Goal: Transaction & Acquisition: Purchase product/service

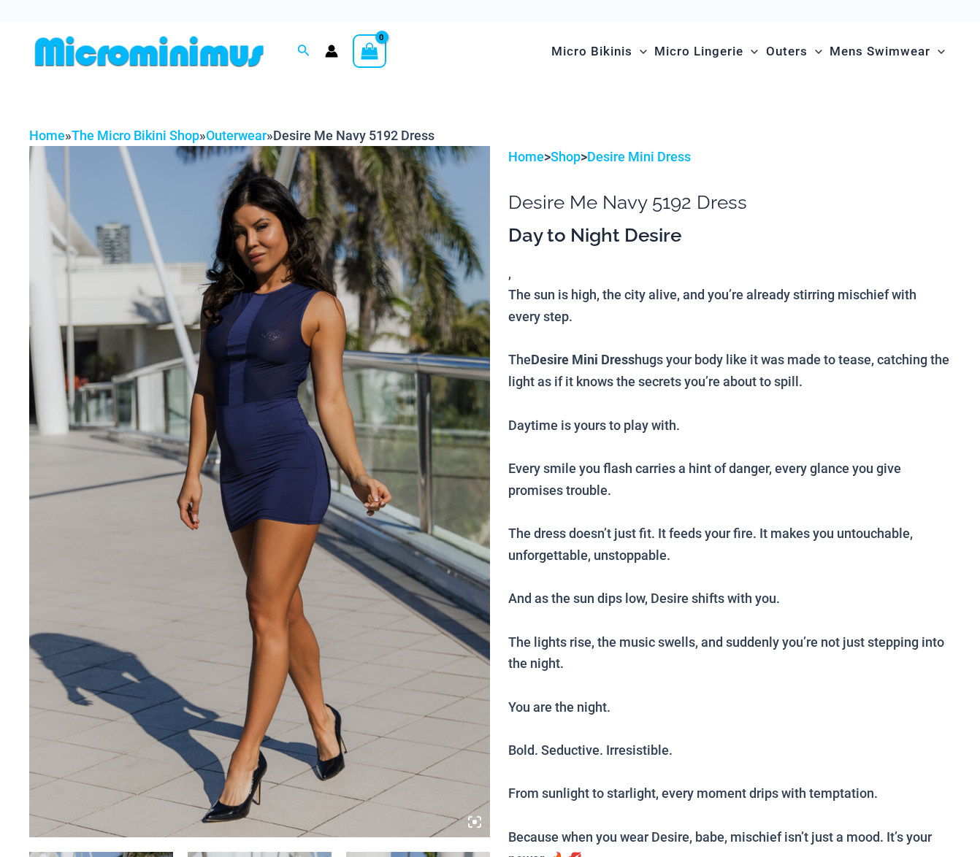
click at [285, 401] on img at bounding box center [259, 491] width 461 height 691
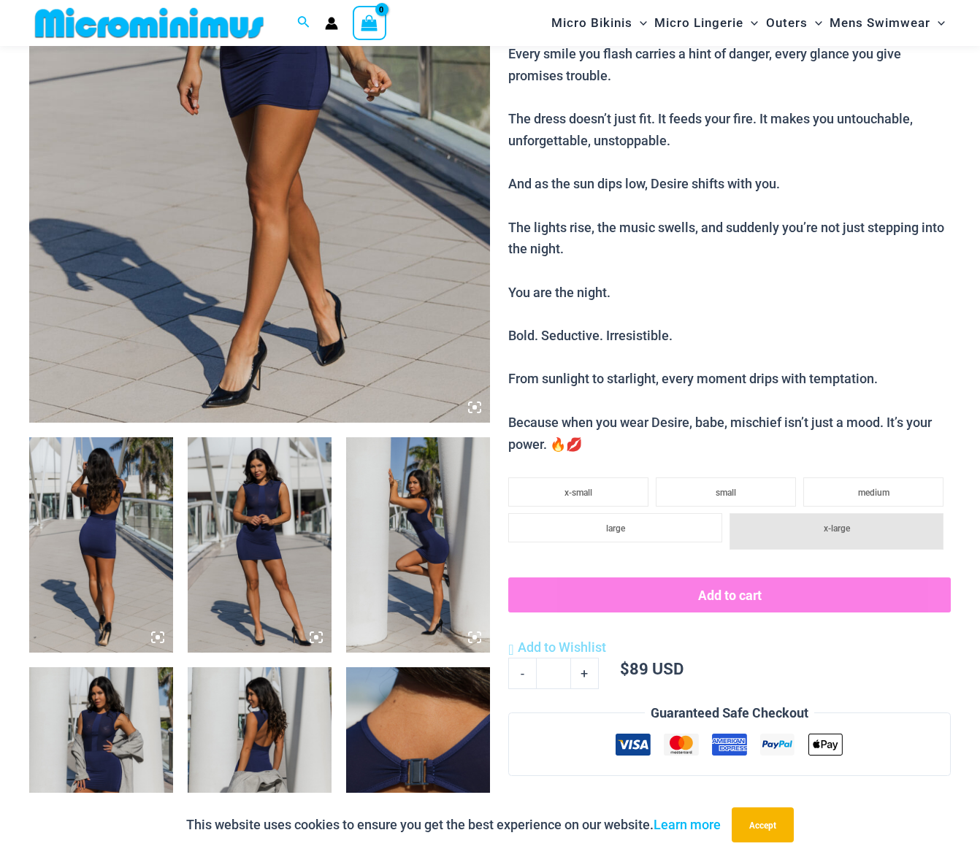
scroll to position [418, 0]
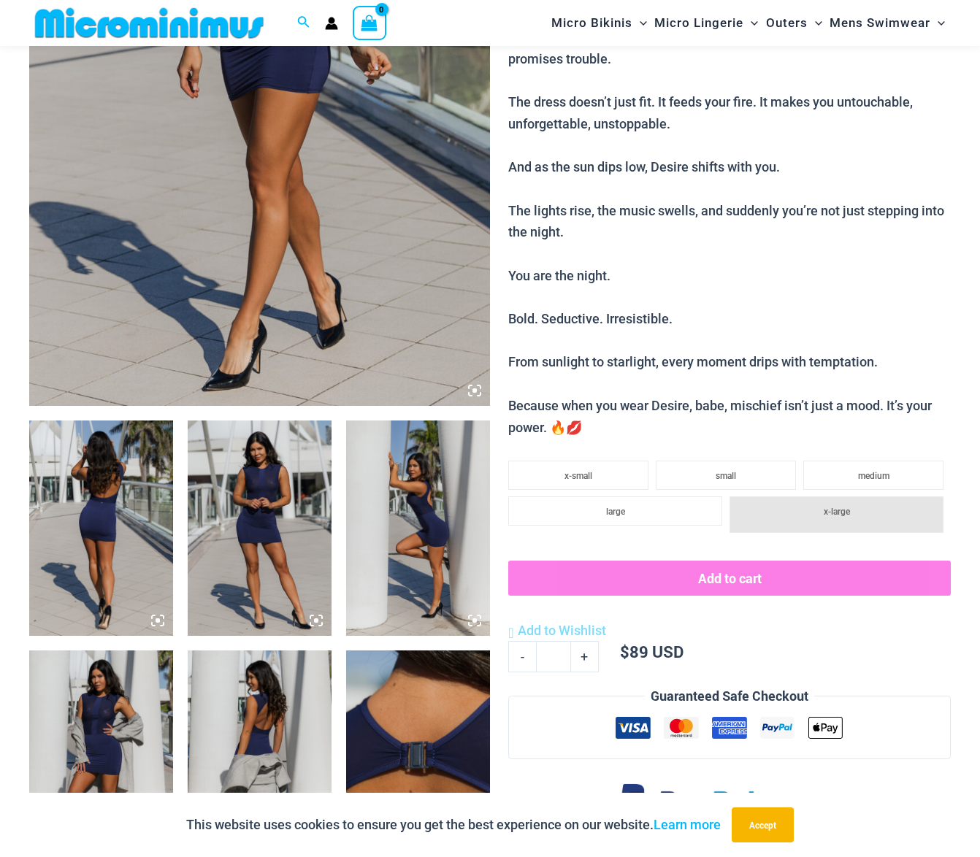
click at [135, 522] on img at bounding box center [101, 528] width 144 height 216
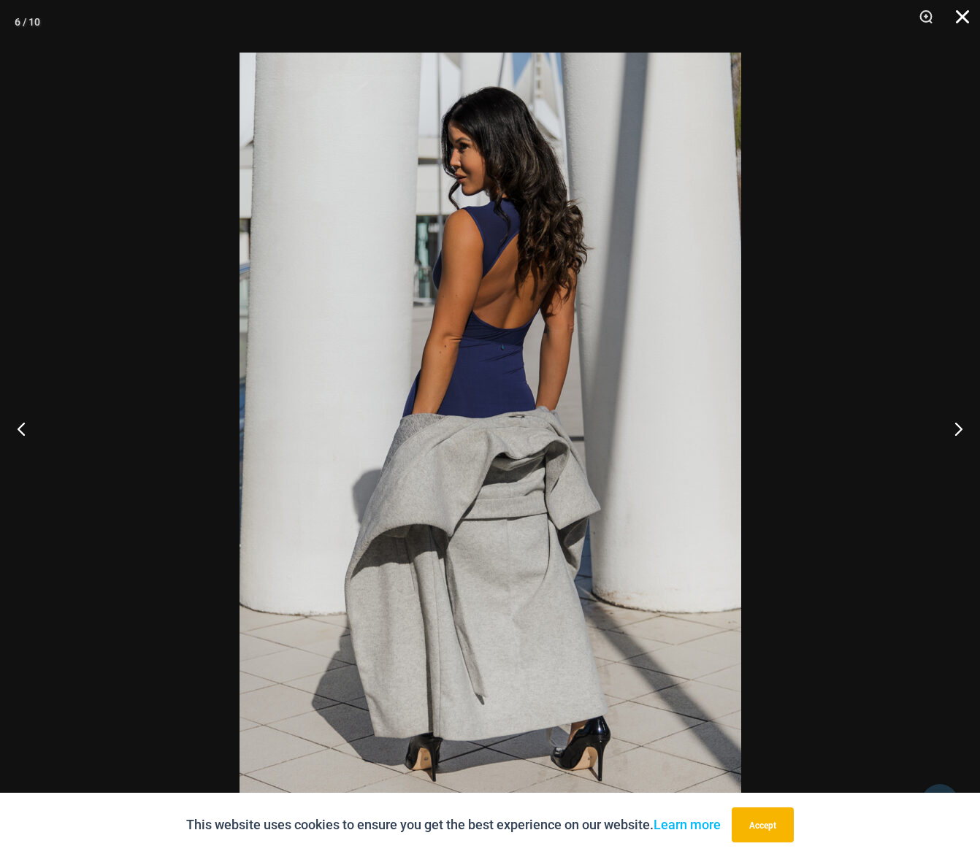
click at [965, 18] on button "Close" at bounding box center [957, 22] width 36 height 44
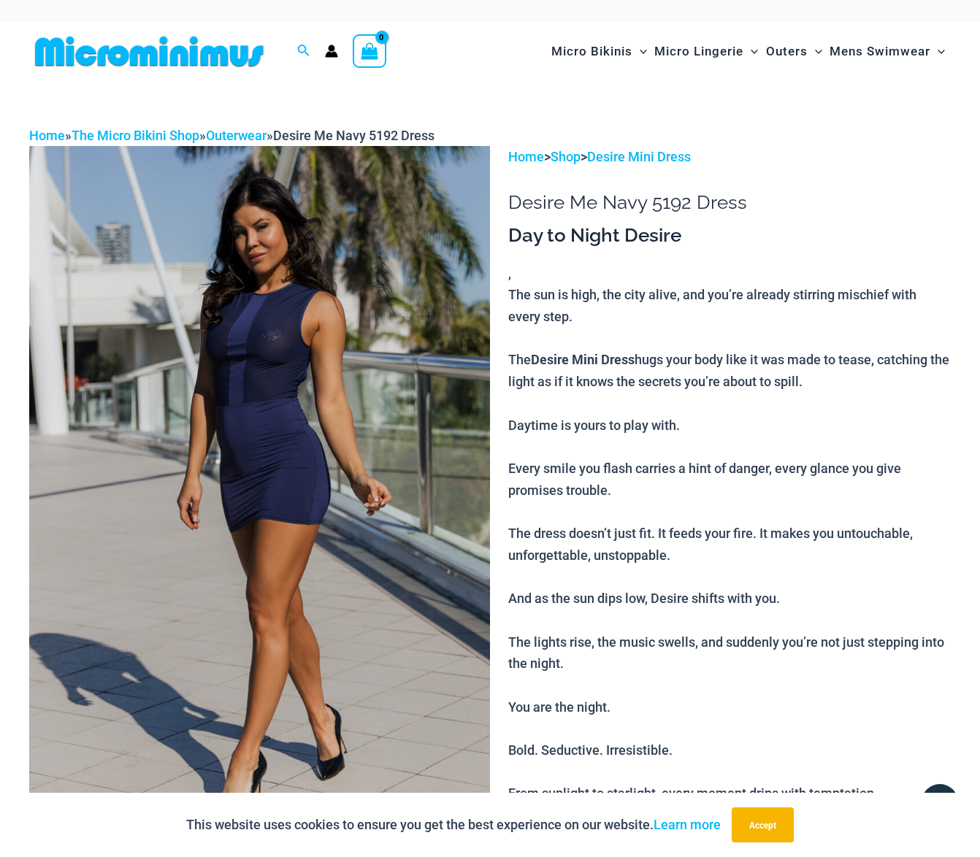
scroll to position [0, 0]
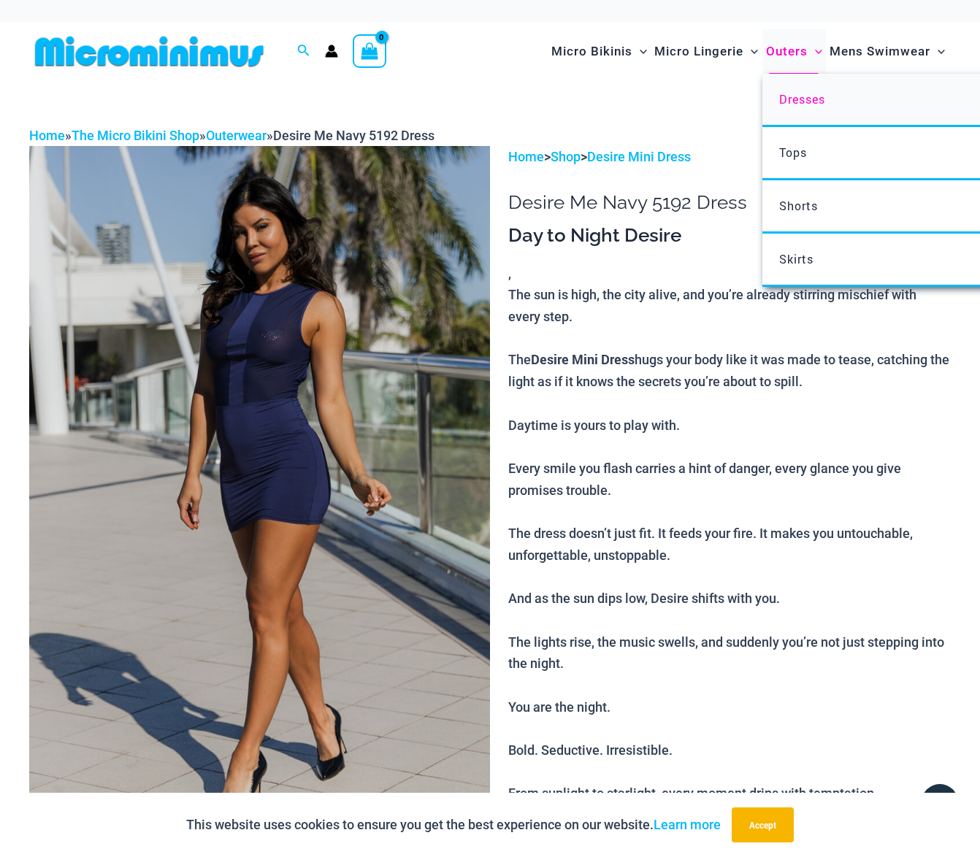
click at [792, 98] on span "Dresses" at bounding box center [802, 98] width 46 height 15
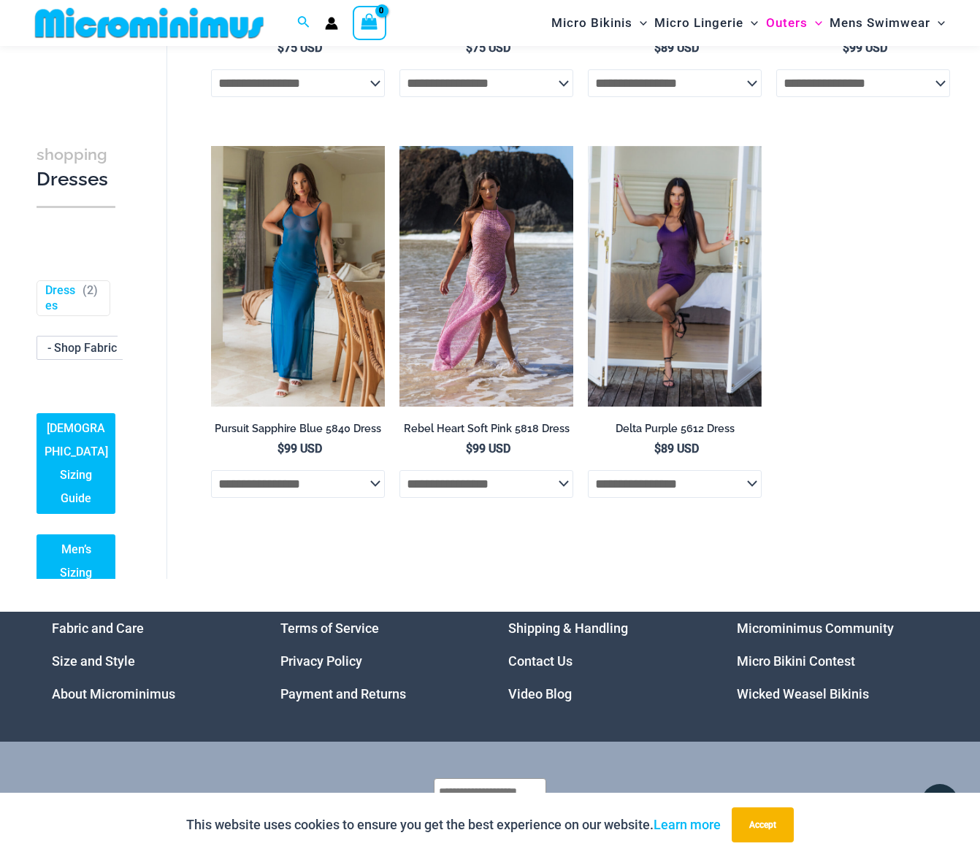
scroll to position [819, 0]
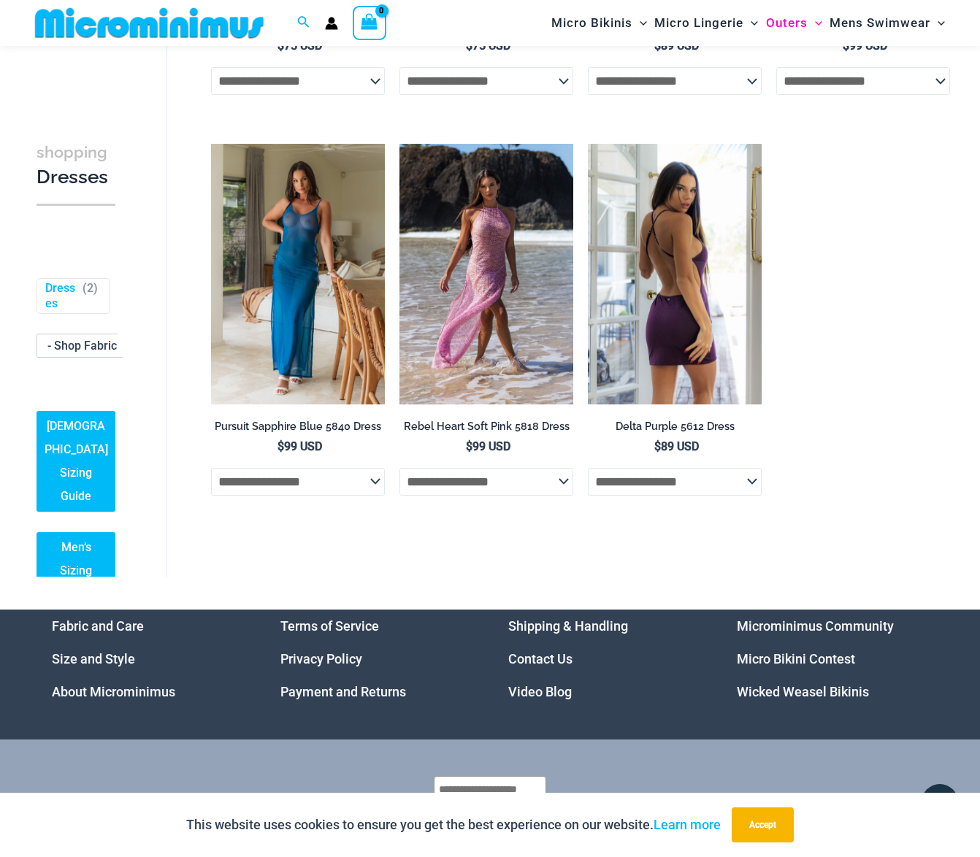
click at [681, 301] on img at bounding box center [675, 274] width 174 height 261
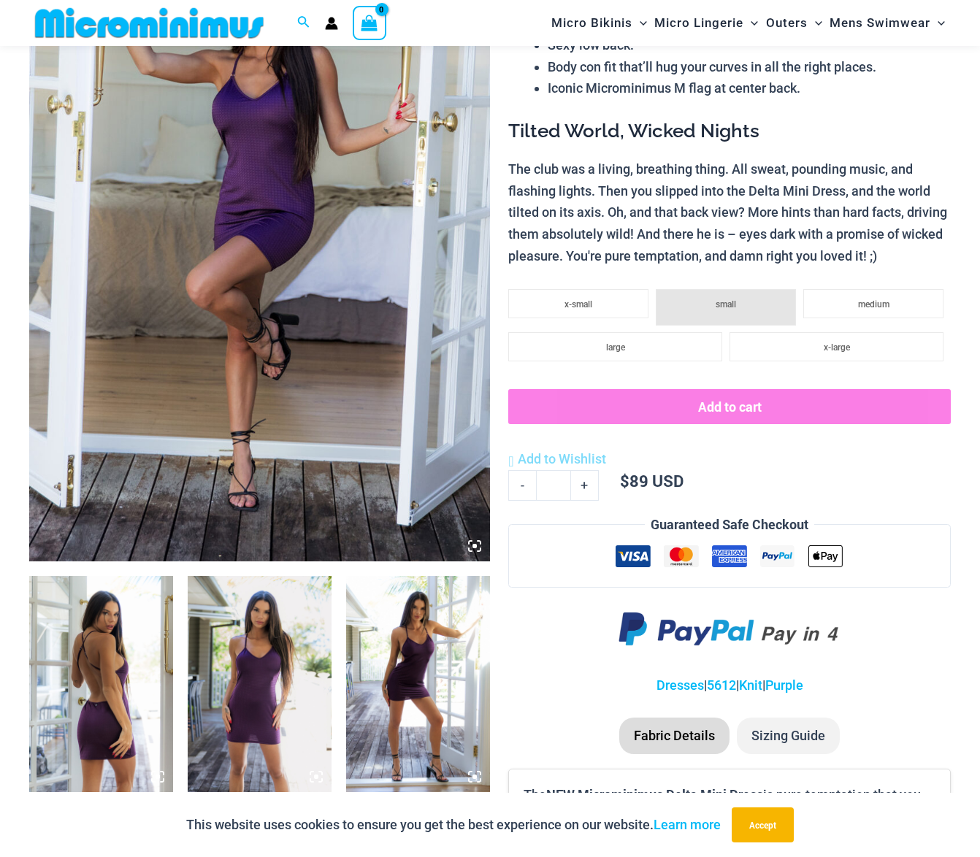
scroll to position [513, 0]
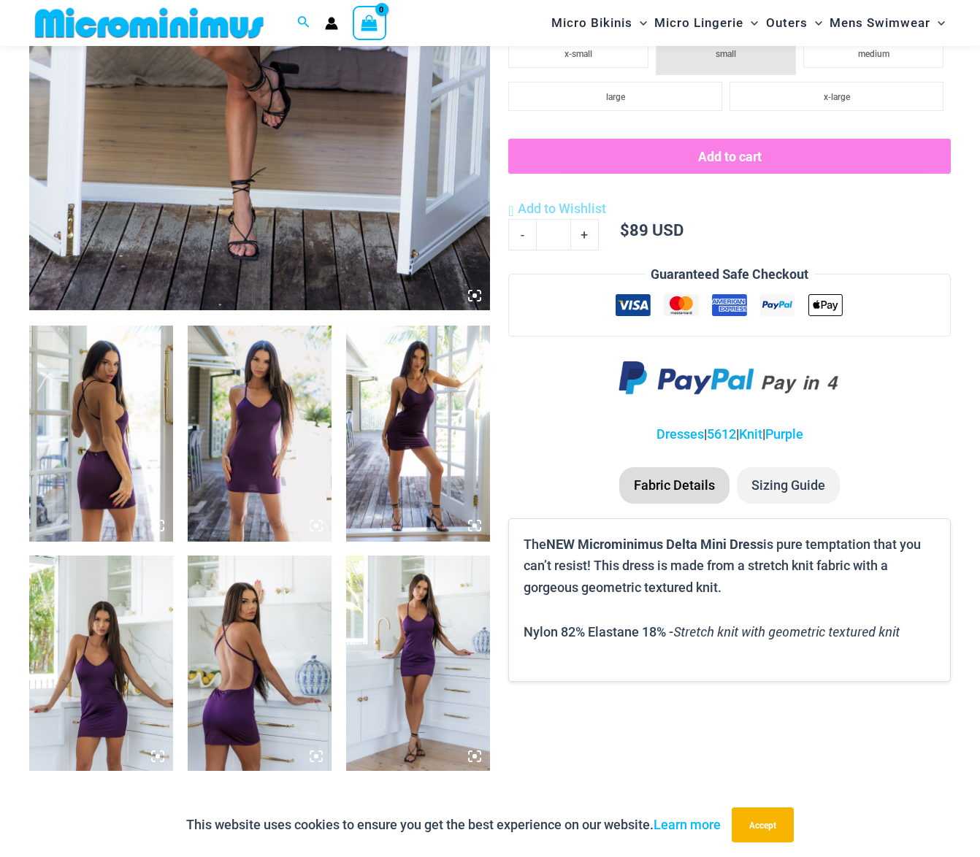
click at [120, 429] on img at bounding box center [101, 434] width 144 height 216
